Goal: Task Accomplishment & Management: Use online tool/utility

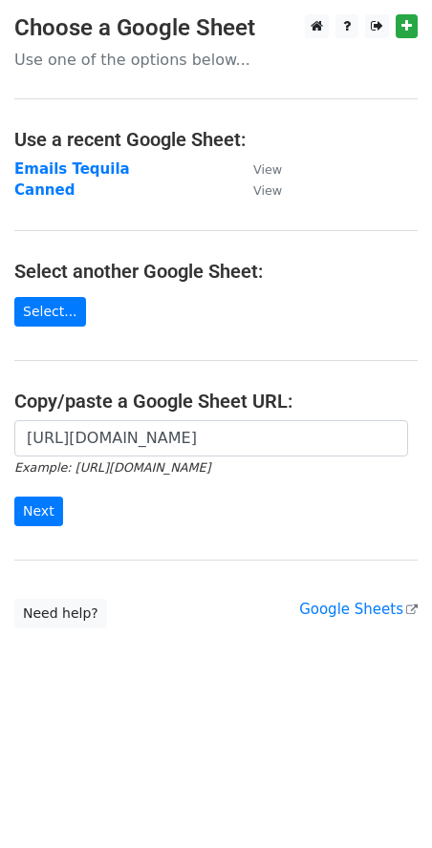
scroll to position [0, 382]
type input "[URL][DOMAIN_NAME]"
click at [54, 504] on input "Next" at bounding box center [38, 512] width 49 height 30
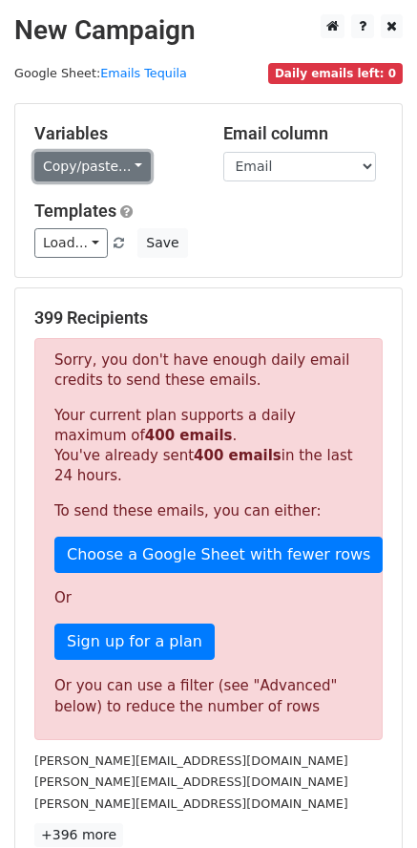
click at [57, 159] on link "Copy/paste..." at bounding box center [92, 167] width 117 height 30
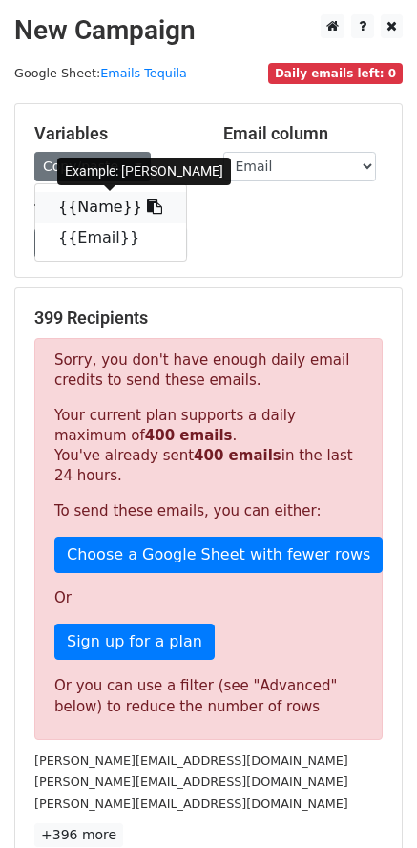
click at [75, 211] on link "{{Name}}" at bounding box center [110, 207] width 151 height 31
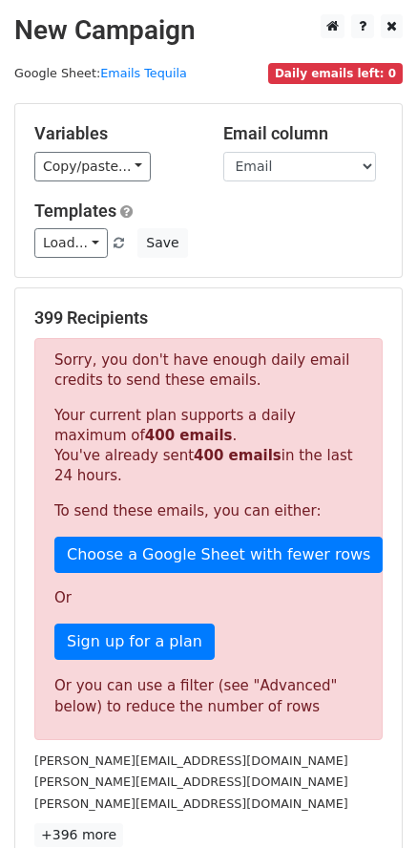
scroll to position [307, 0]
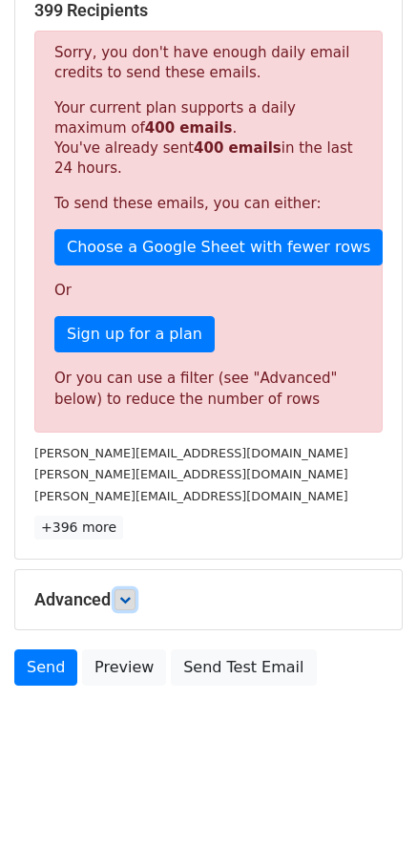
click at [130, 599] on icon at bounding box center [124, 599] width 11 height 11
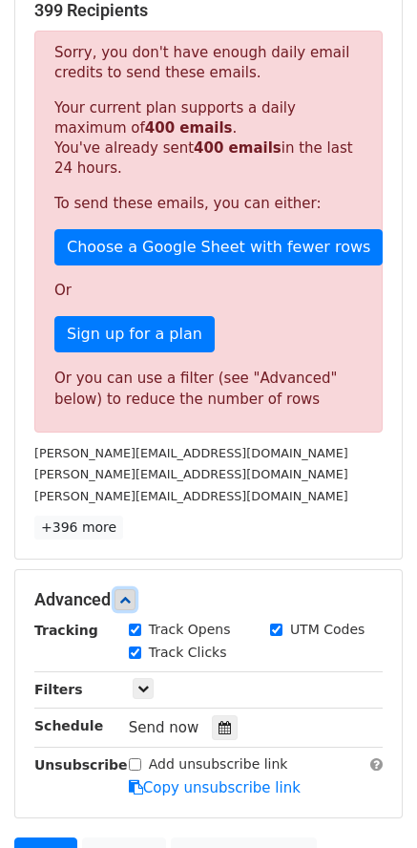
scroll to position [495, 0]
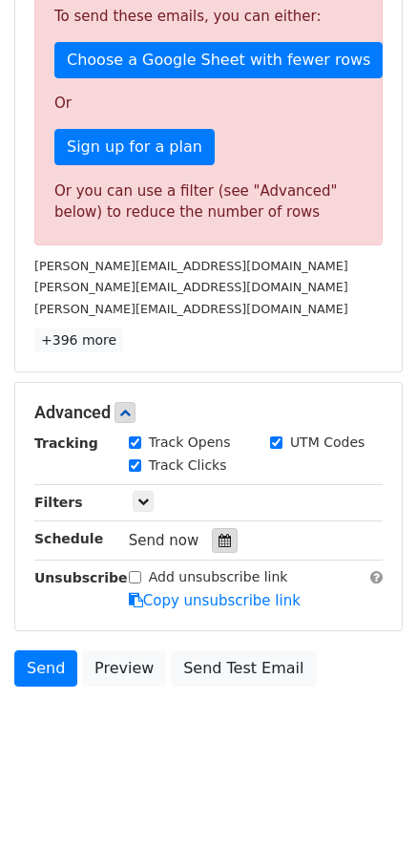
click at [219, 537] on icon at bounding box center [225, 540] width 12 height 13
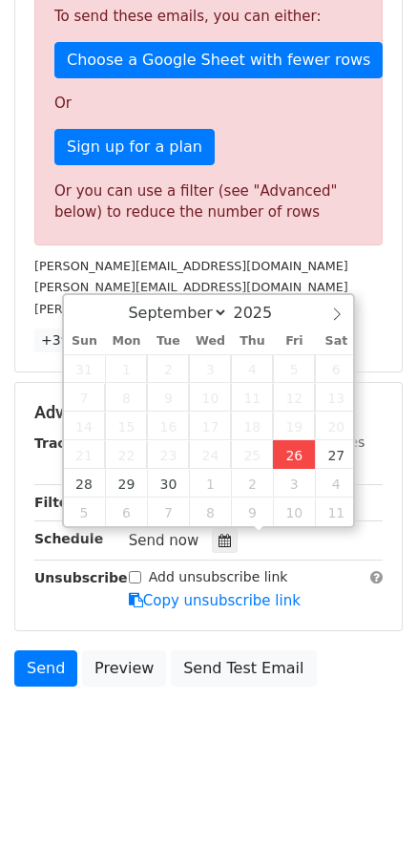
type input "[DATE] 20:27"
type input "08"
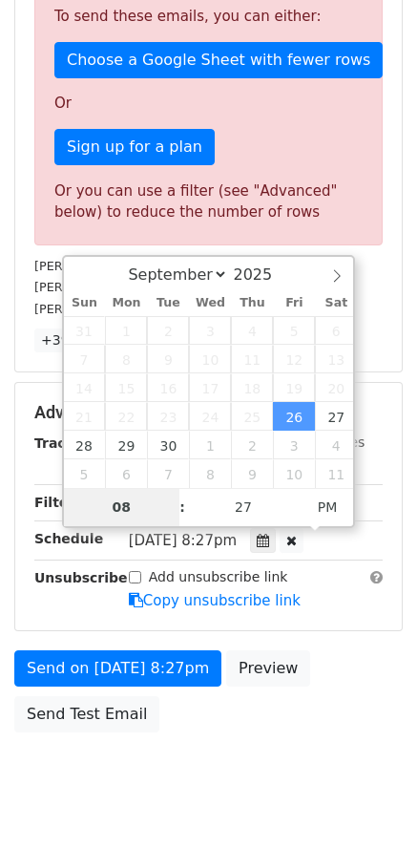
scroll to position [182, 0]
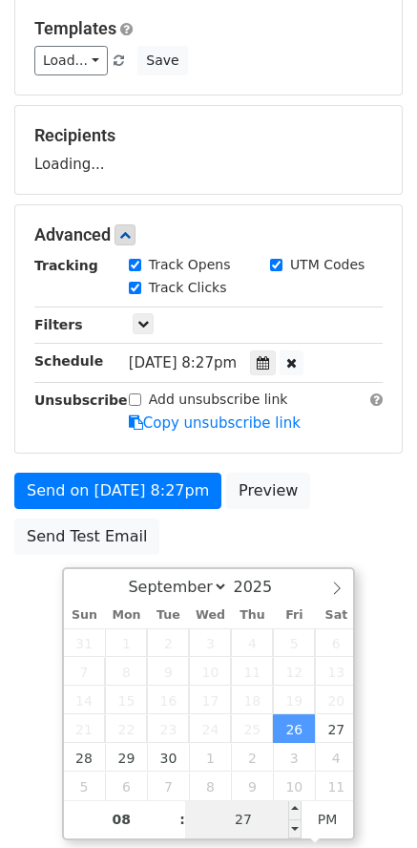
click at [247, 816] on input "27" at bounding box center [243, 819] width 117 height 38
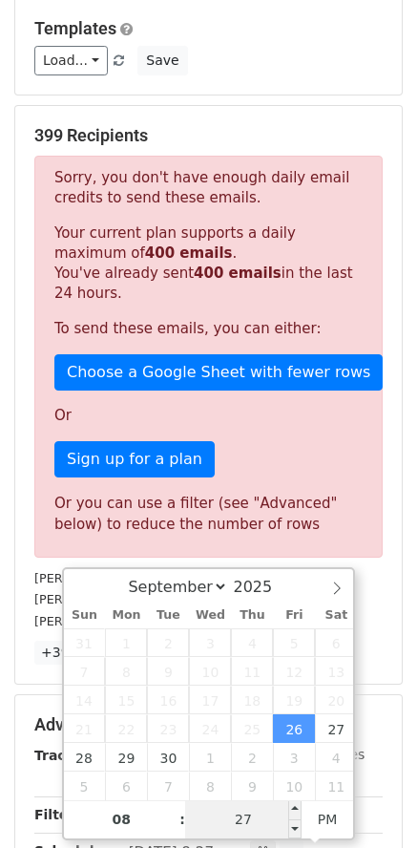
click at [261, 824] on input "27" at bounding box center [243, 819] width 117 height 38
type input "2"
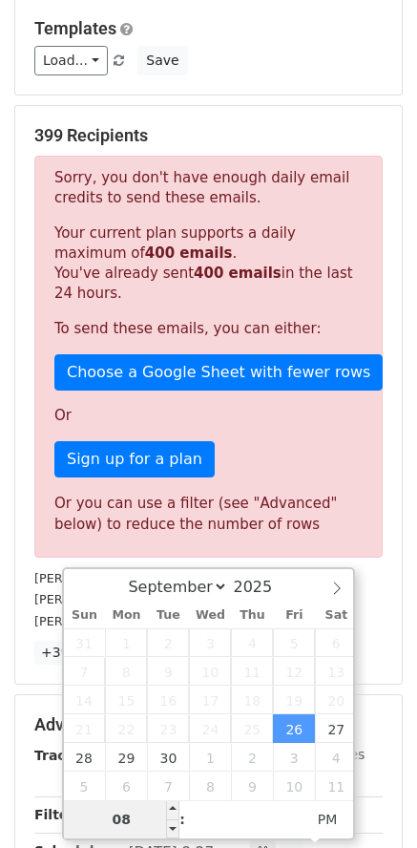
type input "27"
click at [140, 818] on input "08" at bounding box center [122, 819] width 117 height 38
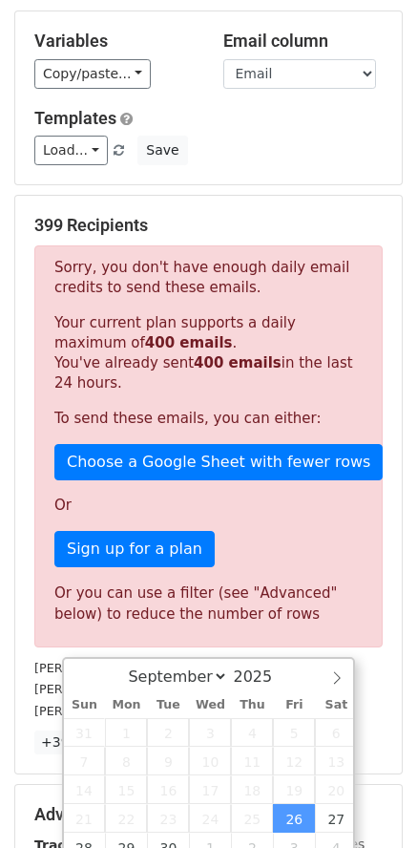
scroll to position [469, 0]
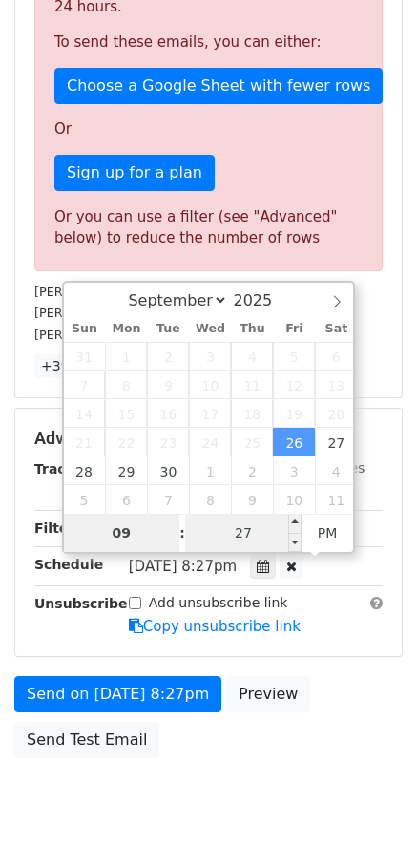
type input "09"
type input "[DATE] 21:27"
click at [277, 532] on input "27" at bounding box center [243, 533] width 117 height 38
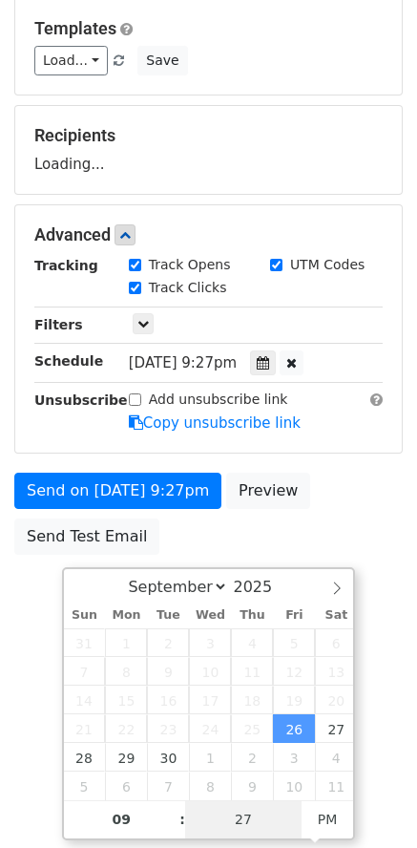
scroll to position [182, 0]
type input "00"
type input "[DATE] 21:00"
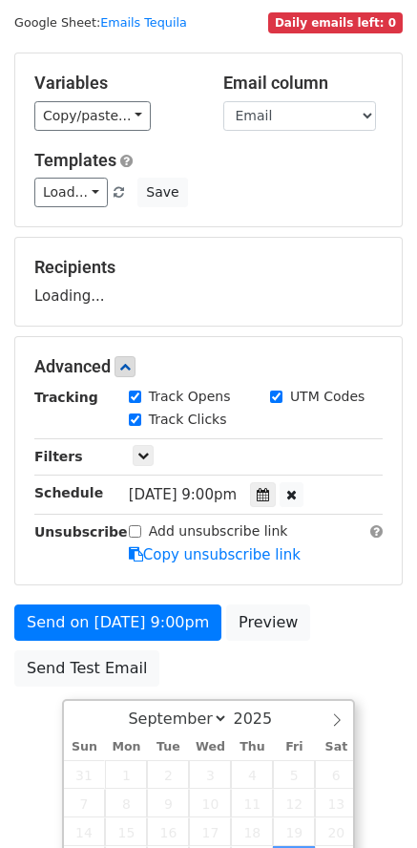
click at [253, 469] on form "Variables Copy/paste... {{Name}} {{Email}} Email column Name Email Templates Lo…" at bounding box center [208, 375] width 389 height 644
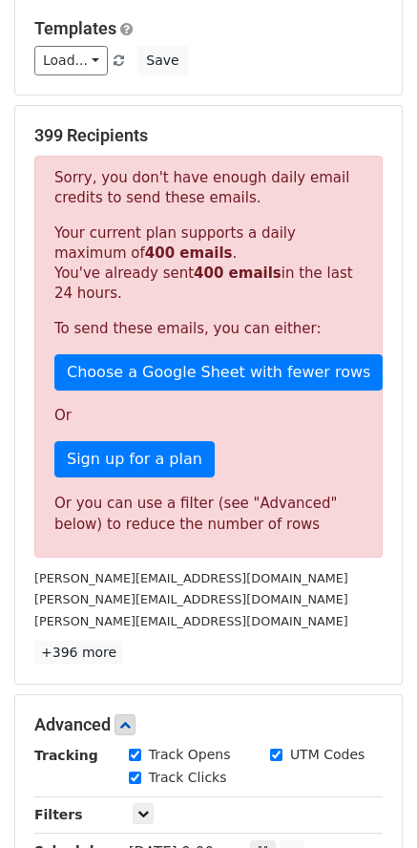
scroll to position [540, 0]
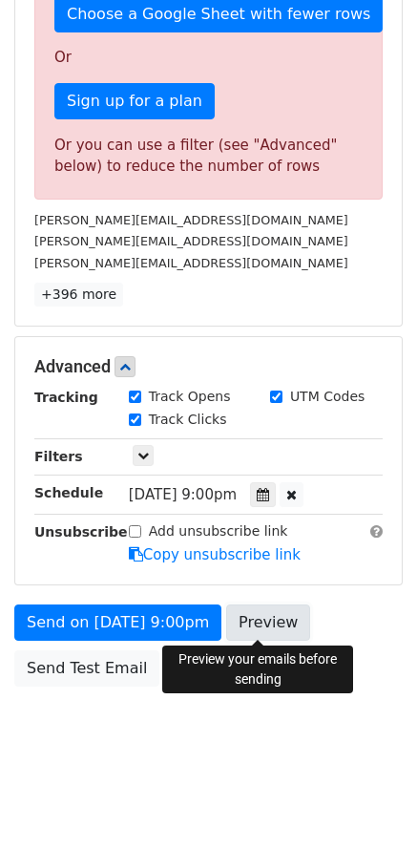
click at [263, 634] on link "Preview" at bounding box center [268, 622] width 84 height 36
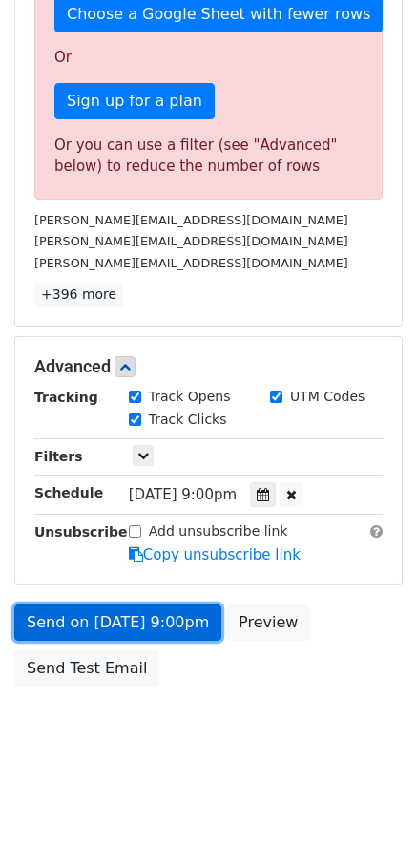
drag, startPoint x: 135, startPoint y: 610, endPoint x: 168, endPoint y: 625, distance: 36.4
click at [135, 610] on link "Send on [DATE] 9:00pm" at bounding box center [117, 622] width 207 height 36
